Goal: Find specific page/section

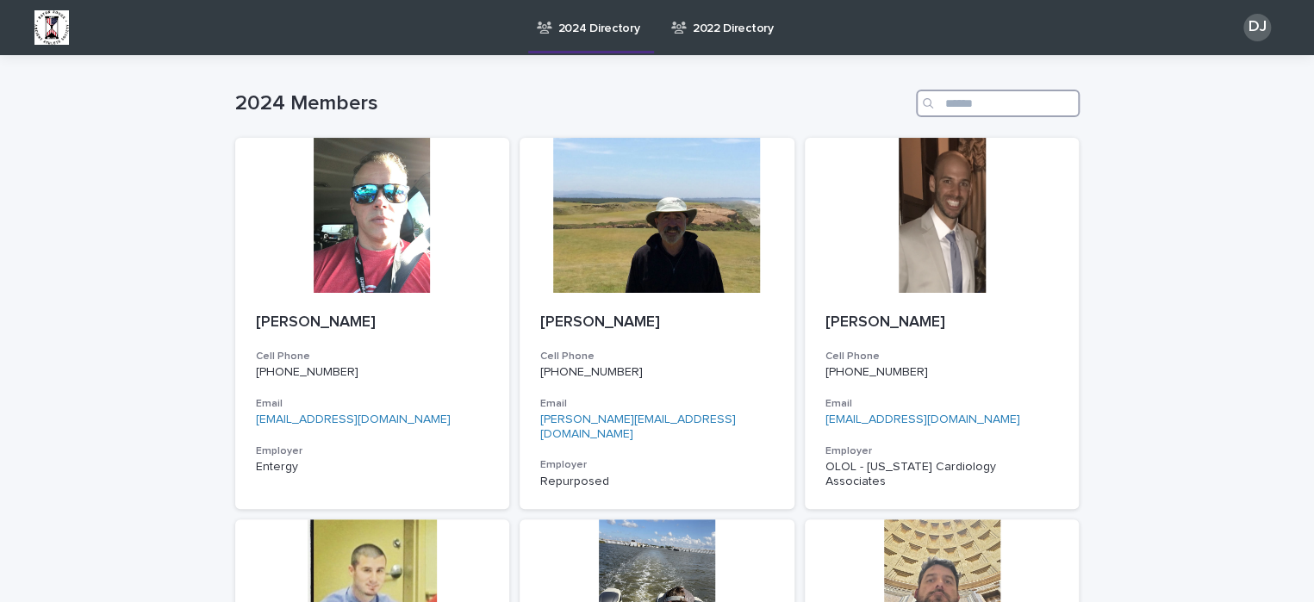
click at [950, 106] on input "Search" at bounding box center [998, 104] width 164 height 28
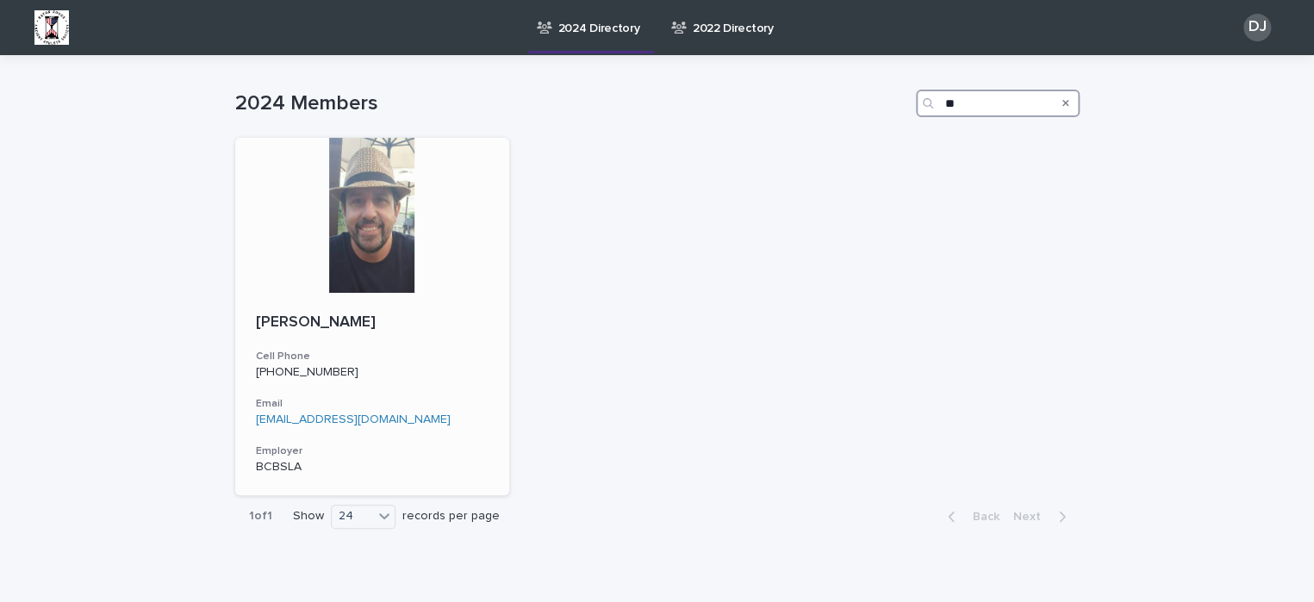
type input "*"
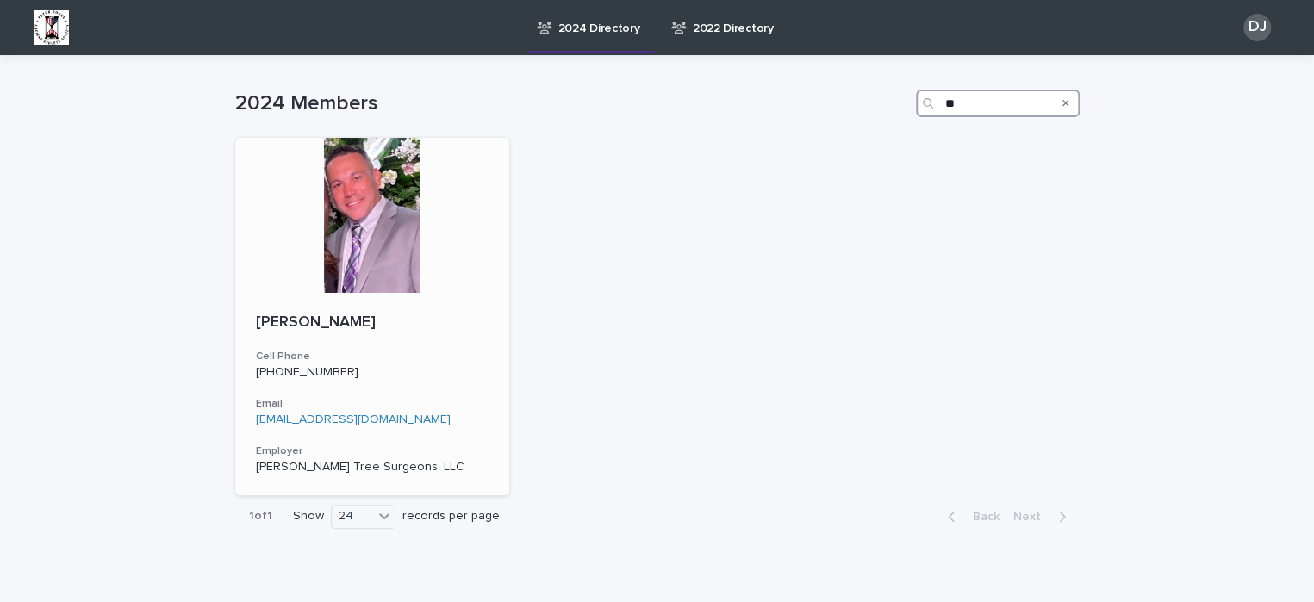
type input "*"
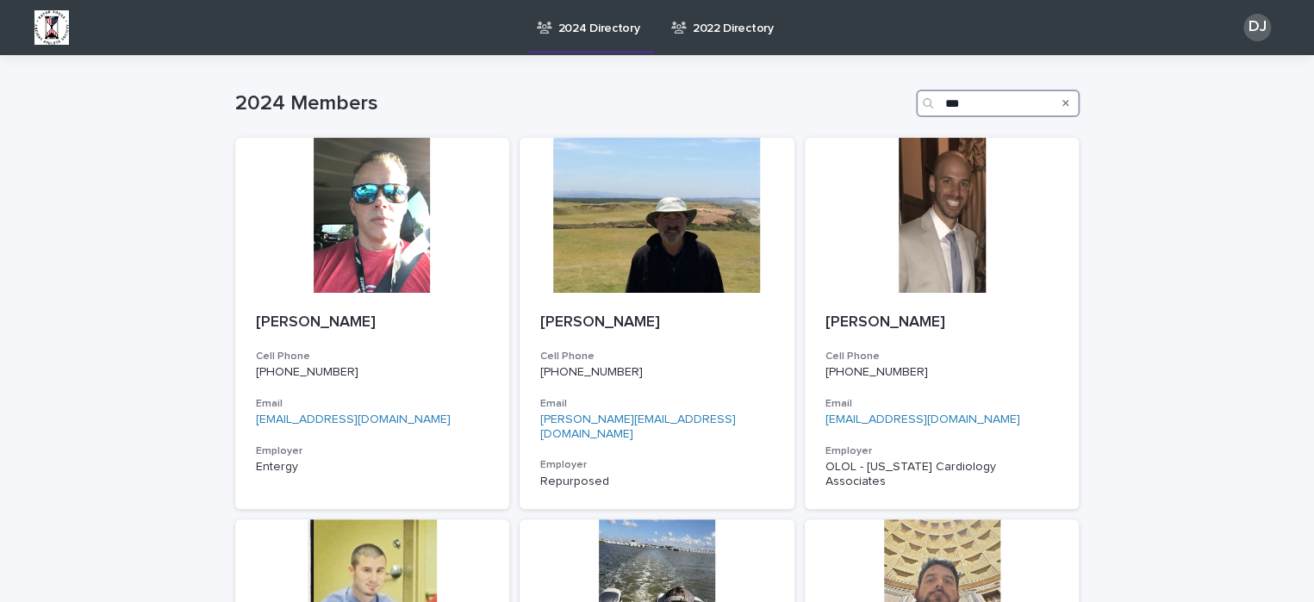
type input "****"
